Goal: Find specific page/section: Find specific page/section

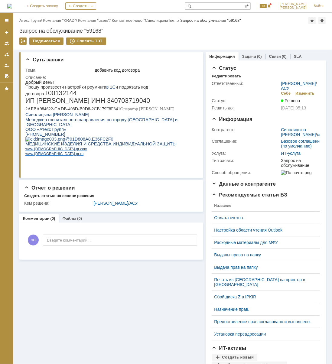
click at [33, 23] on div "Назад | Атекс Групп / Компания "KRAD" / Компания "users" / Контактное лицо "Син…" at bounding box center [172, 20] width 307 height 7
click at [33, 21] on link "Атекс Групп" at bounding box center [29, 20] width 21 height 5
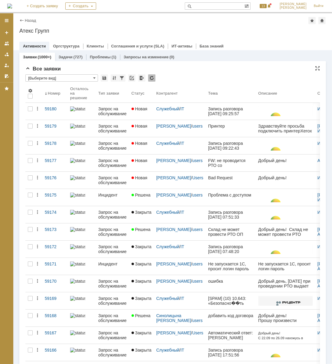
click at [92, 79] on input "[Выберите вид]" at bounding box center [61, 77] width 73 height 7
click at [85, 86] on span "[Выберите вид]" at bounding box center [61, 88] width 65 height 5
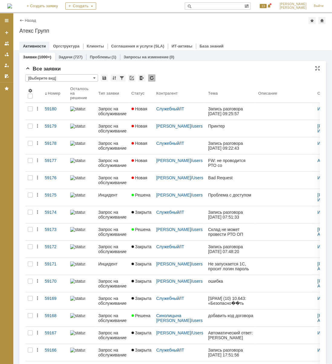
type input "[Выберите вид]"
click at [86, 77] on input "[Выберите вид]" at bounding box center [61, 77] width 73 height 7
click at [98, 78] on div "*" at bounding box center [62, 77] width 75 height 7
click at [96, 78] on input "text" at bounding box center [61, 77] width 73 height 7
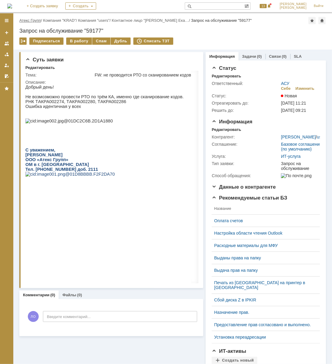
click at [38, 21] on link "Атекс Групп" at bounding box center [29, 20] width 21 height 5
